Goal: Information Seeking & Learning: Learn about a topic

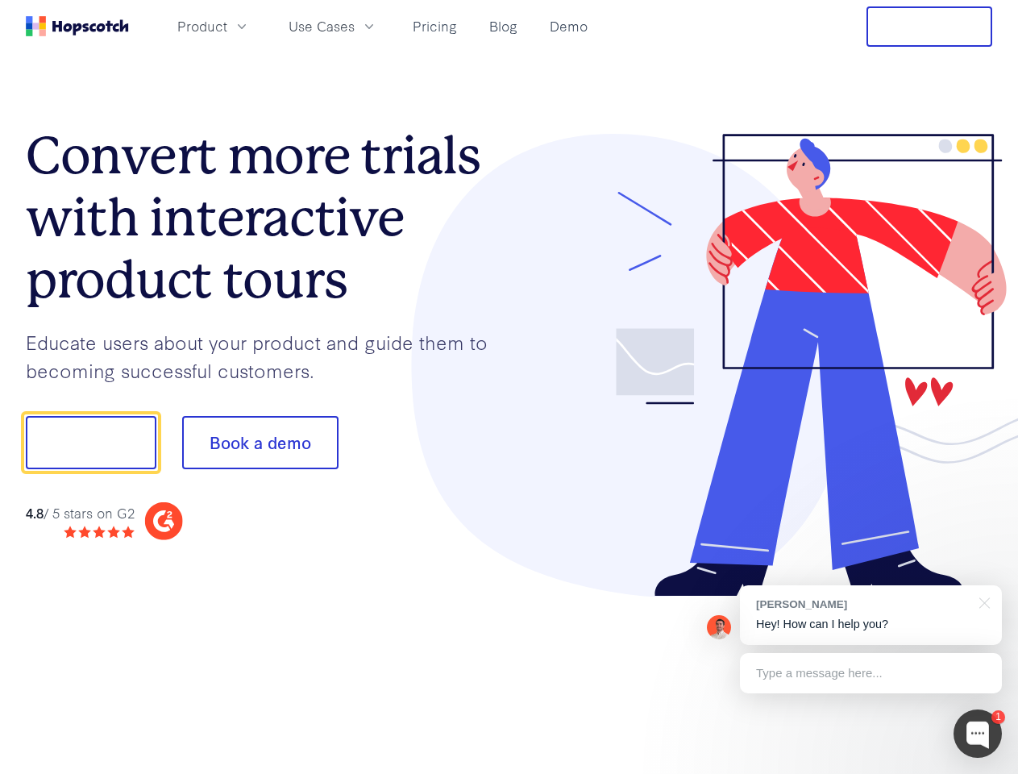
click at [509, 387] on div at bounding box center [751, 365] width 484 height 463
click at [227, 26] on span "Product" at bounding box center [202, 26] width 50 height 20
click at [355, 26] on span "Use Cases" at bounding box center [321, 26] width 66 height 20
click at [929, 27] on button "Free Trial" at bounding box center [929, 26] width 126 height 40
click at [90, 442] on button "Show me!" at bounding box center [91, 442] width 131 height 53
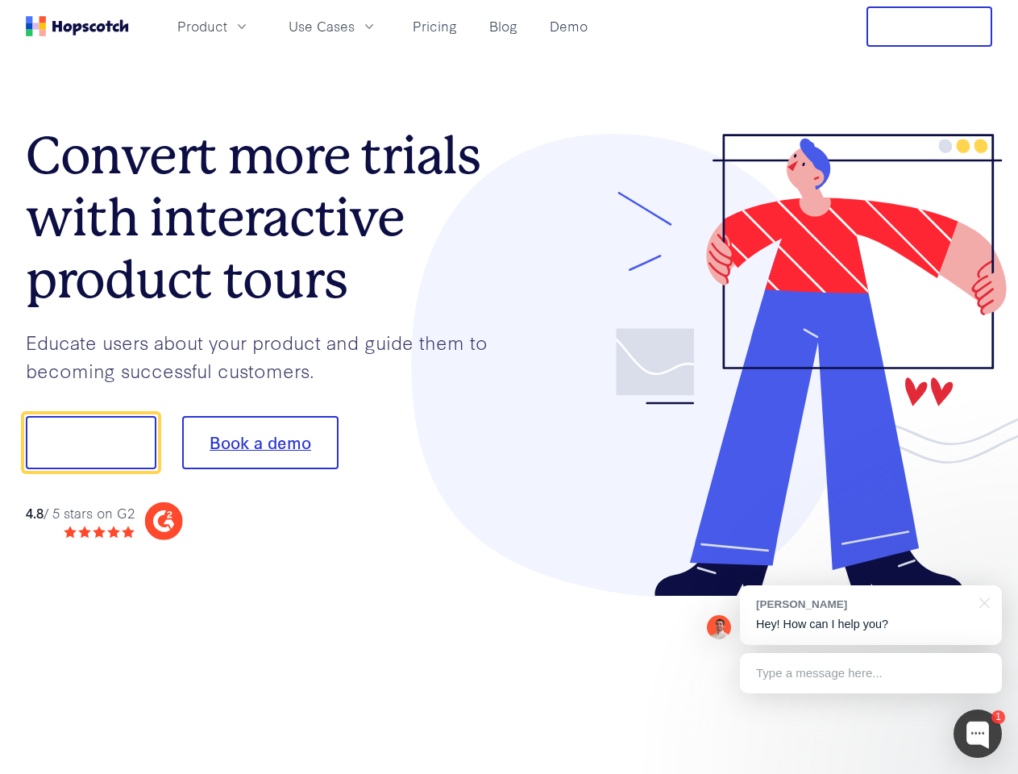
click at [259, 442] on button "Book a demo" at bounding box center [260, 442] width 156 height 53
click at [978, 733] on div at bounding box center [977, 733] width 48 height 48
click at [870, 615] on div "[PERSON_NAME] Hey! How can I help you?" at bounding box center [871, 615] width 262 height 60
click at [982, 601] on div at bounding box center [850, 441] width 302 height 538
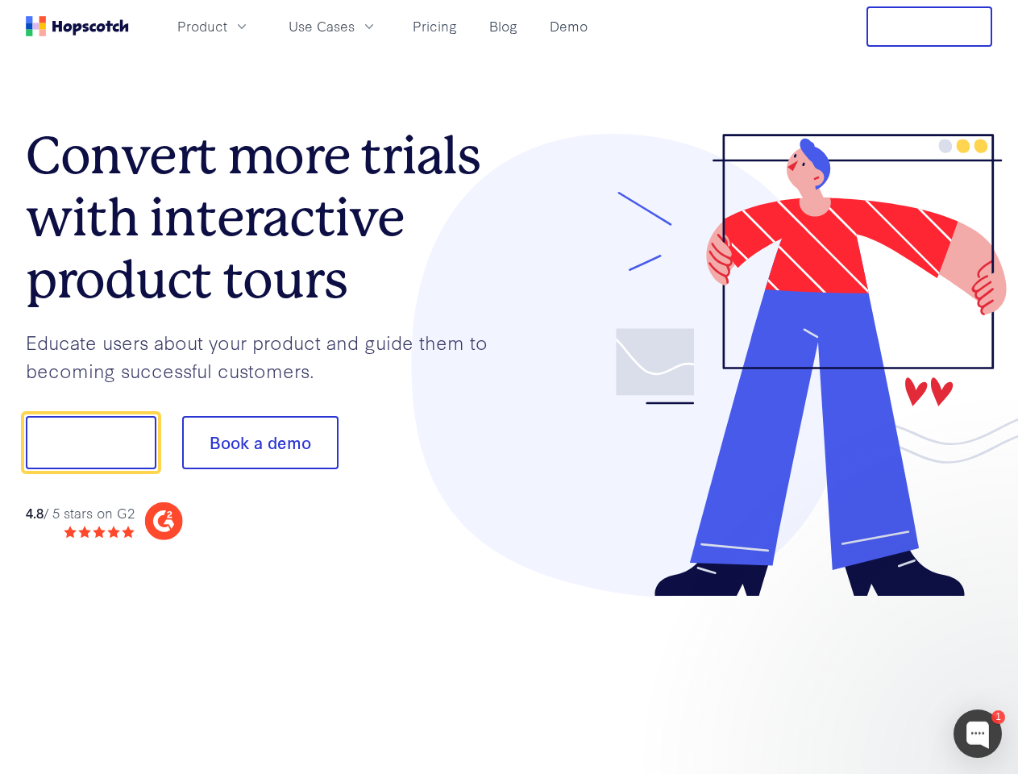
click at [870, 673] on div at bounding box center [850, 549] width 302 height 322
